Goal: Information Seeking & Learning: Understand process/instructions

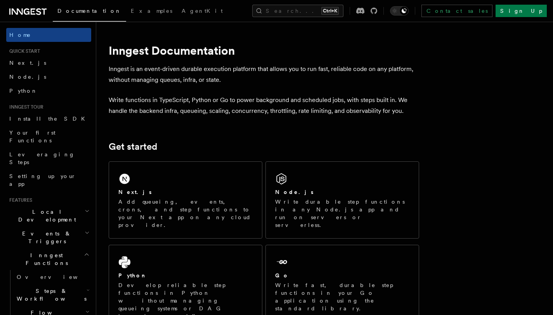
click at [276, 184] on icon at bounding box center [281, 179] width 12 height 12
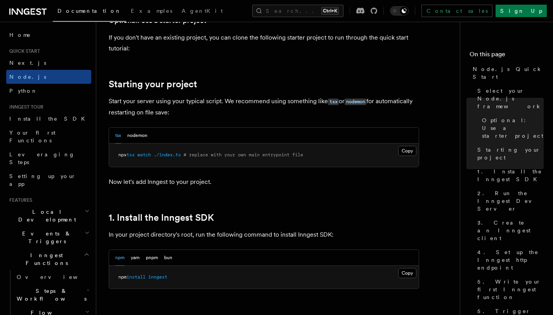
scroll to position [388, 0]
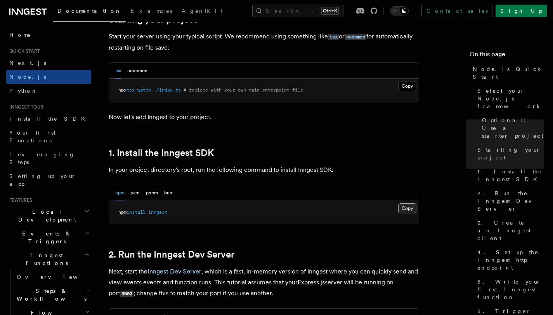
click at [407, 209] on button "Copy Copied" at bounding box center [407, 208] width 18 height 10
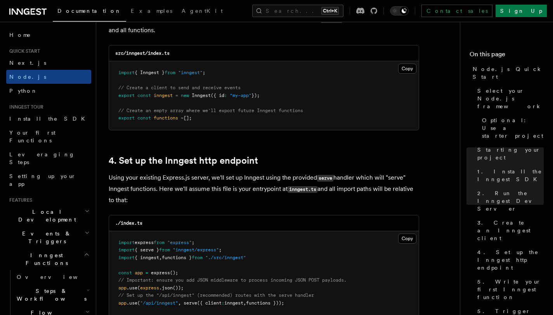
scroll to position [1165, 0]
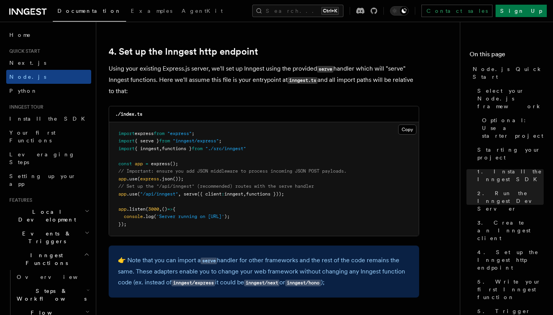
drag, startPoint x: 296, startPoint y: 195, endPoint x: 108, endPoint y: 195, distance: 188.0
copy span "app .use ( "/api/inngest" , serve ({ client : inngest , functions }));"
